Goal: Task Accomplishment & Management: Manage account settings

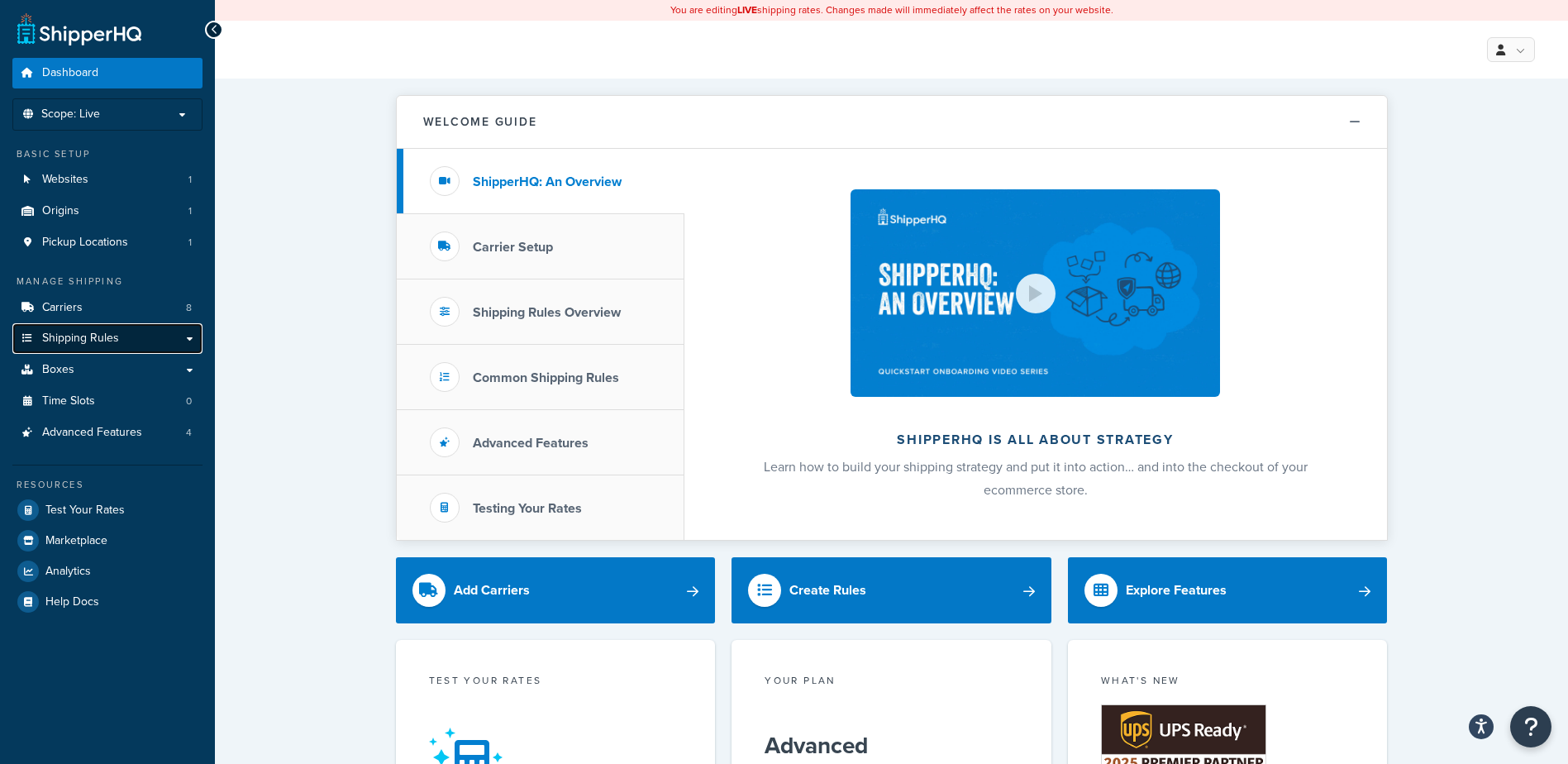
click at [132, 339] on link "Shipping Rules" at bounding box center [108, 339] width 190 height 31
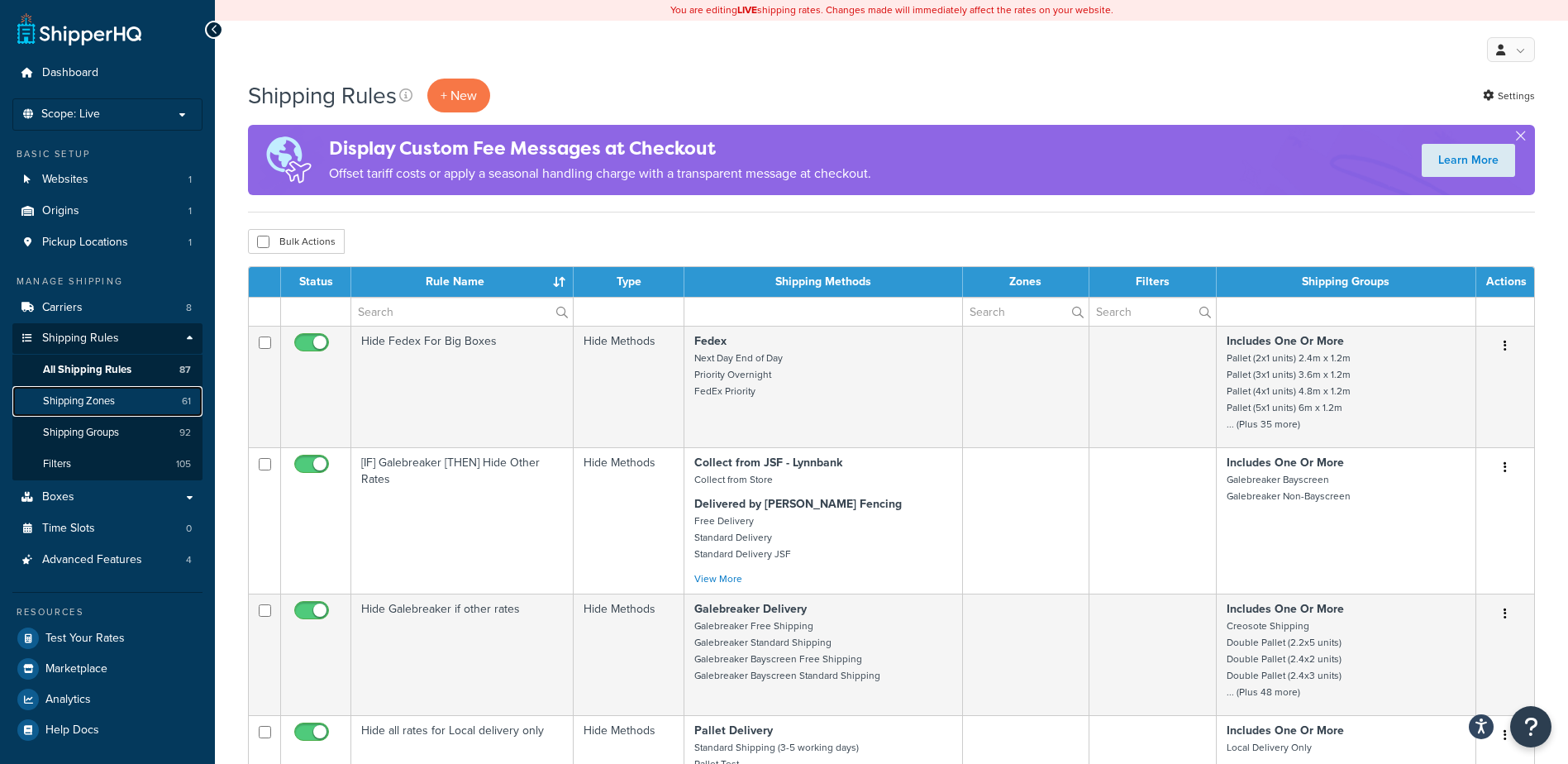
drag, startPoint x: 123, startPoint y: 409, endPoint x: 134, endPoint y: 409, distance: 11.0
click at [125, 409] on link "Shipping Zones 61" at bounding box center [108, 401] width 190 height 31
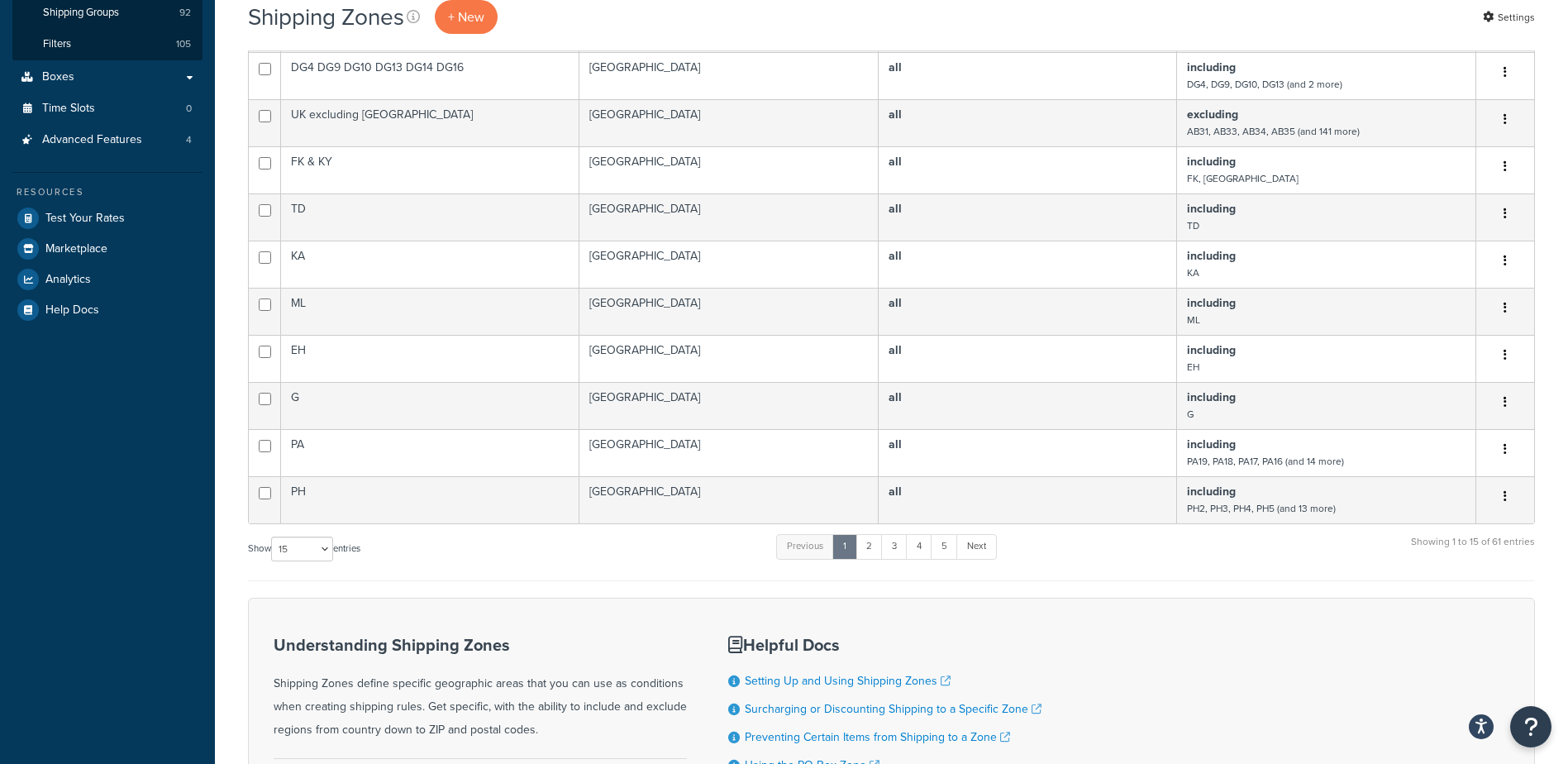
scroll to position [517, 0]
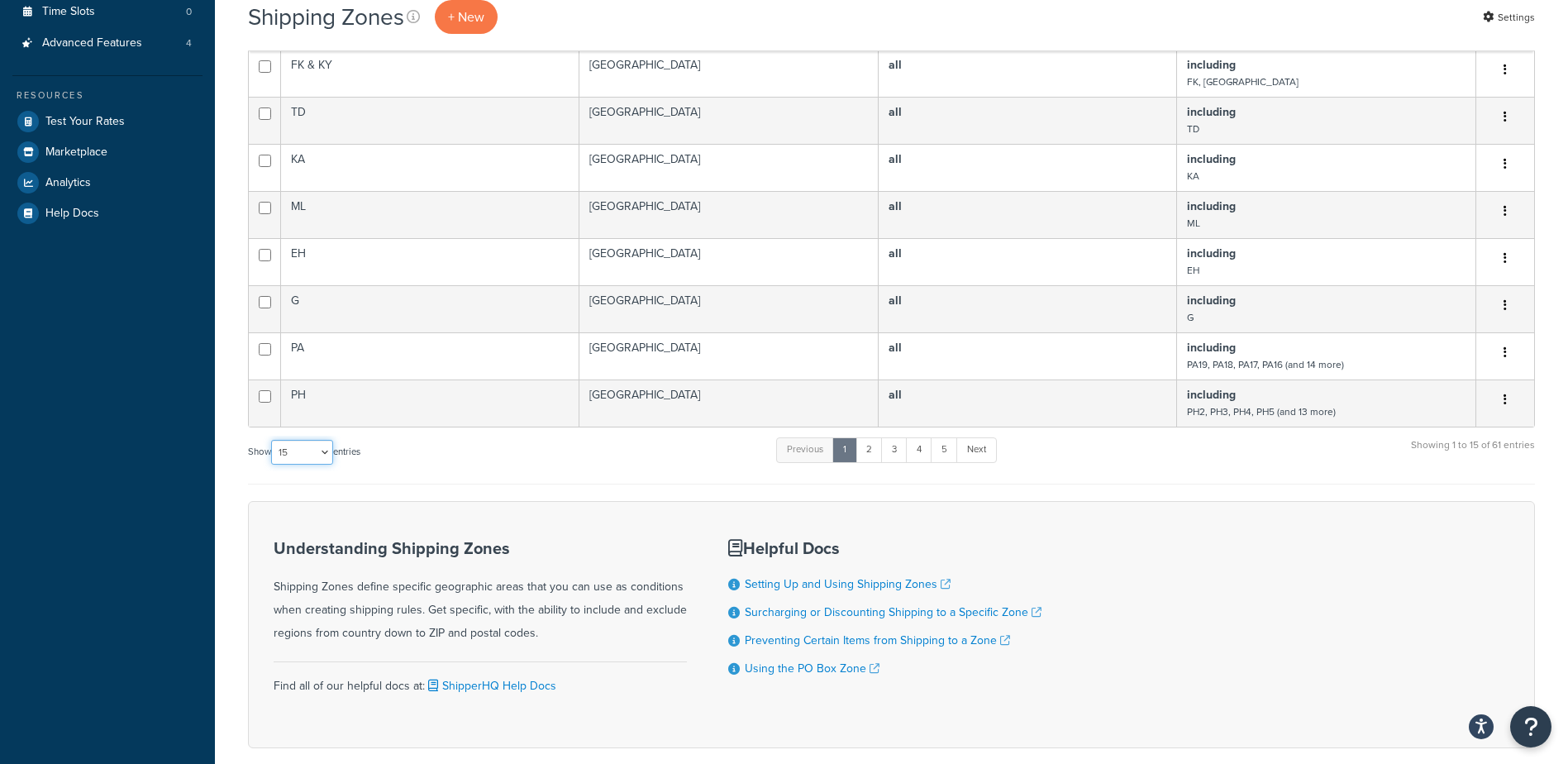
click at [321, 459] on select "10 15 25 50 100" at bounding box center [302, 451] width 62 height 24
select select "100"
click at [273, 465] on select "10 15 25 50 100" at bounding box center [302, 451] width 62 height 24
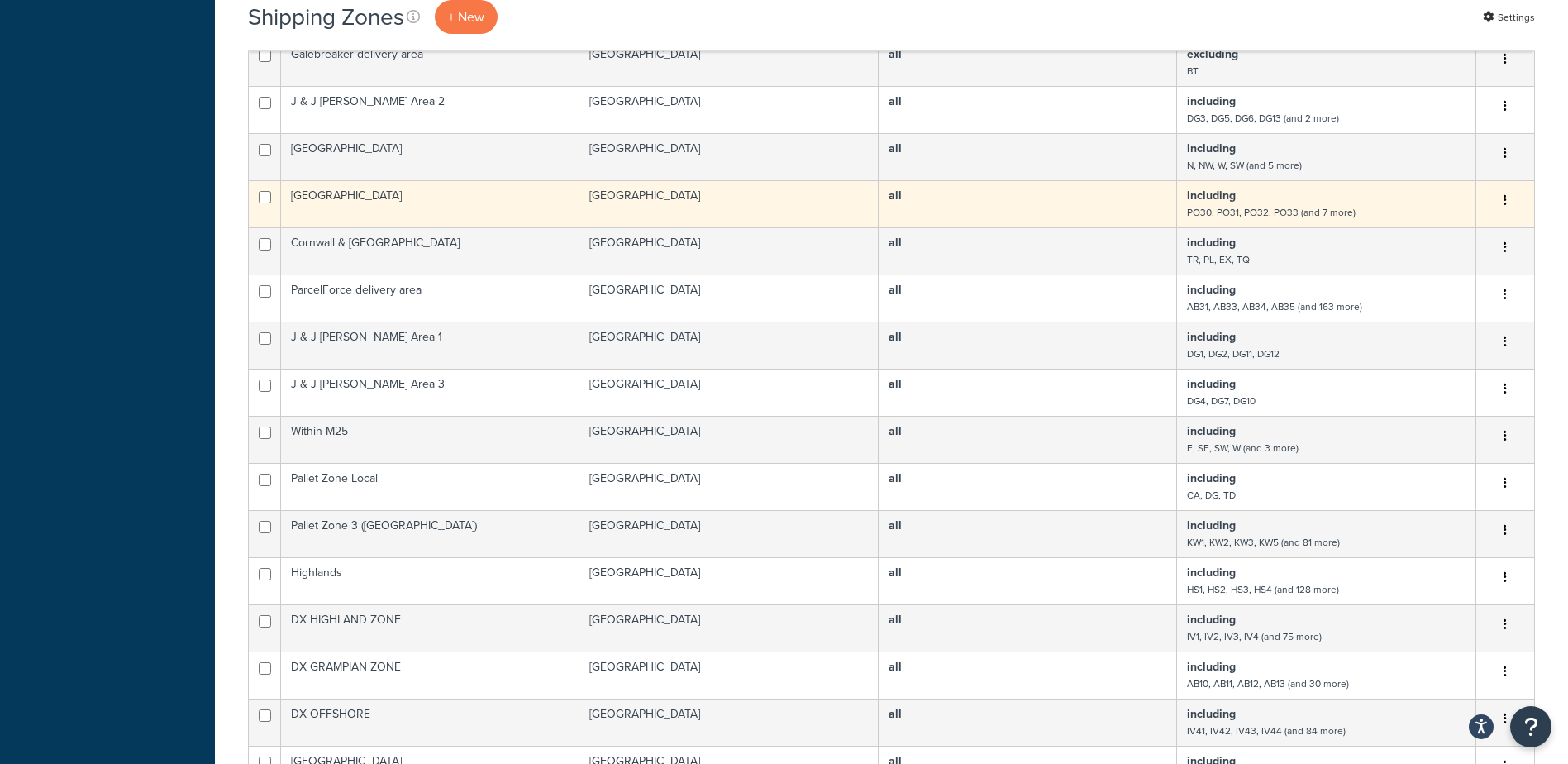
scroll to position [2190, 0]
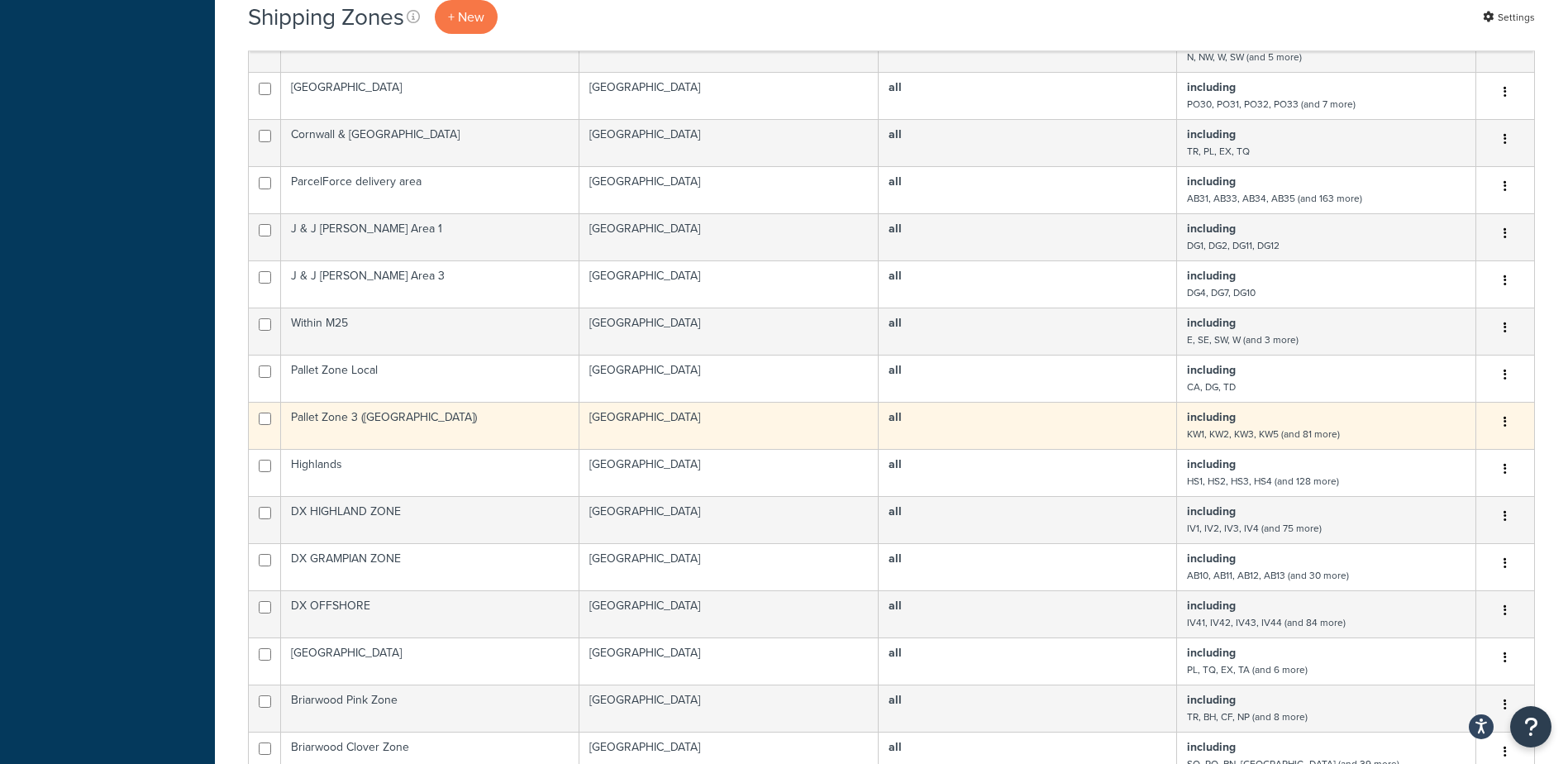
click at [1341, 449] on td "including KW1, KW2, KW3, KW5 (and 81 more)" at bounding box center [1327, 425] width 299 height 47
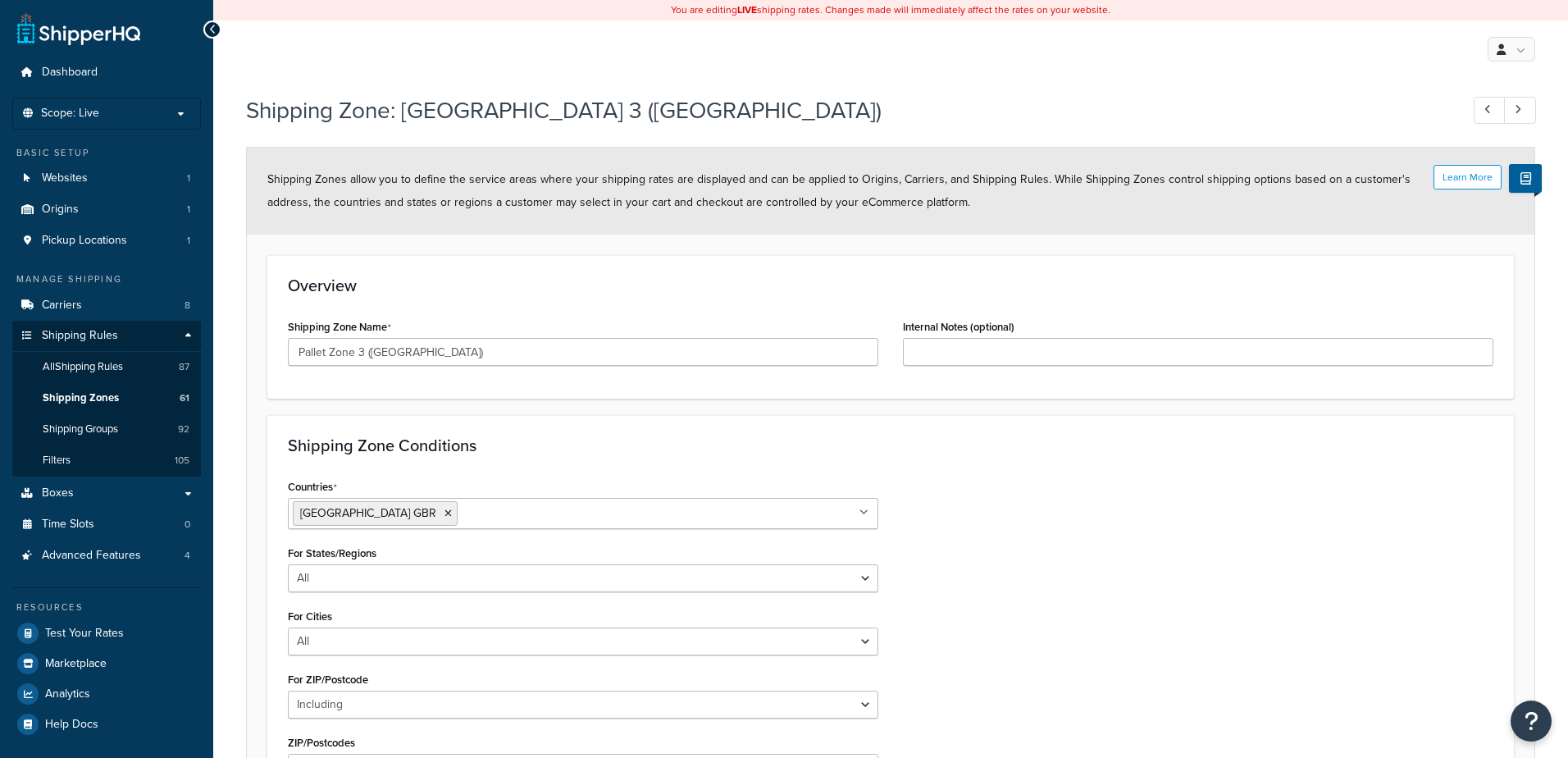
select select "including"
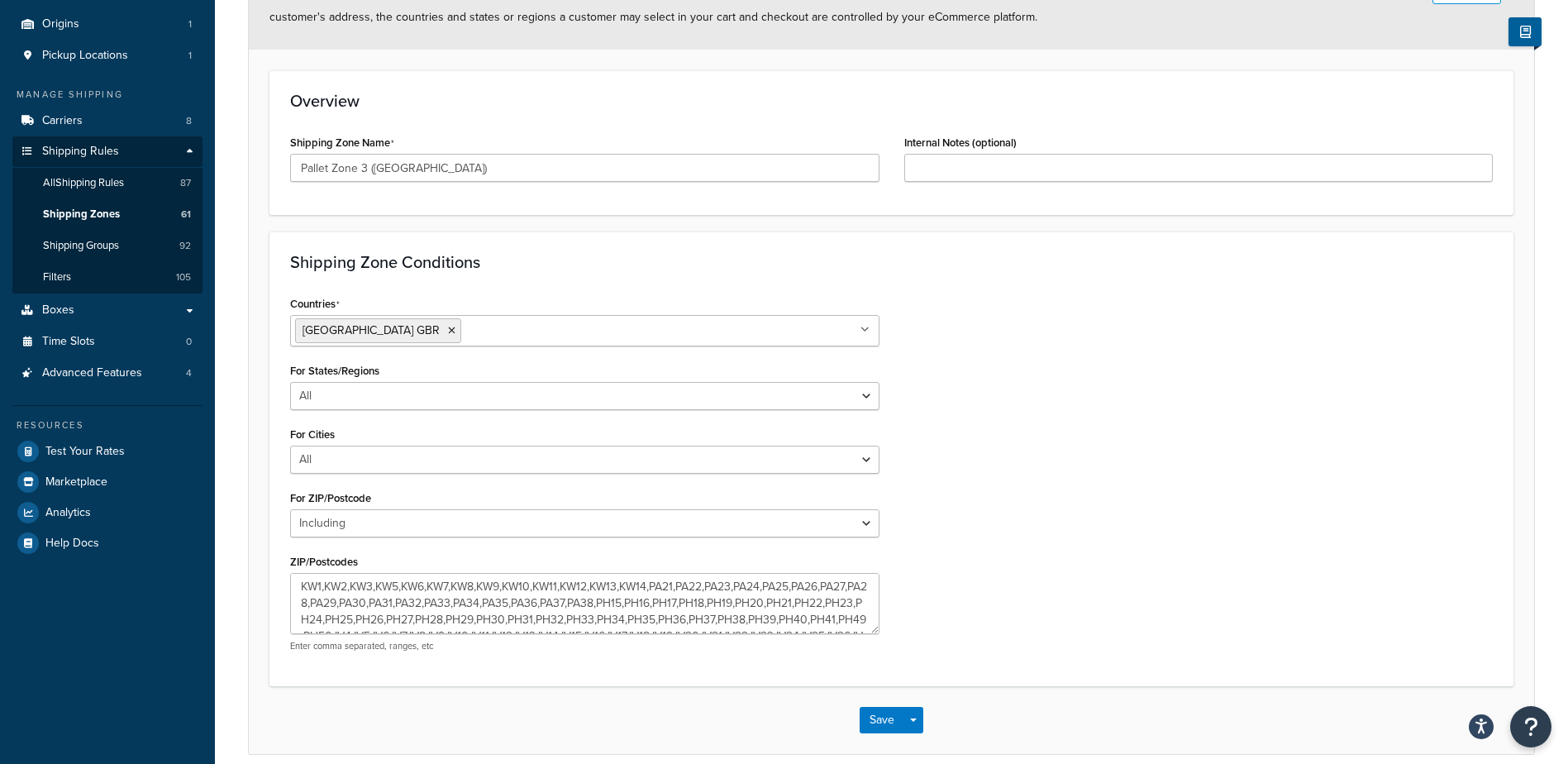
scroll to position [261, 0]
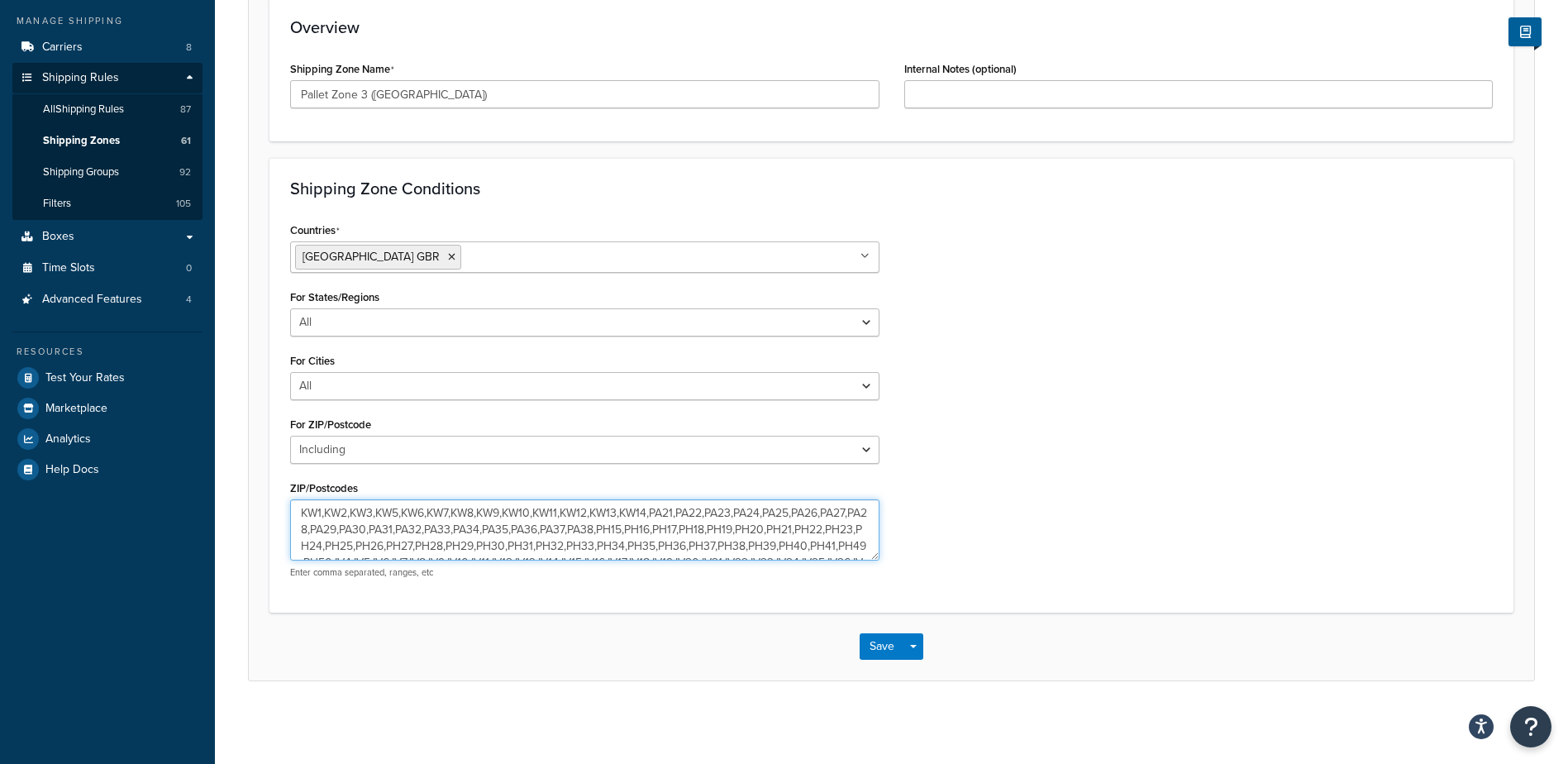
click at [654, 512] on textarea "KW1,KW2,KW3,KW5,KW6,KW7,KW8,KW9,KW10,KW11,KW12,KW13,KW14,PA21,PA22,PA23,PA24,PA…" at bounding box center [585, 529] width 589 height 61
